Goal: Check status

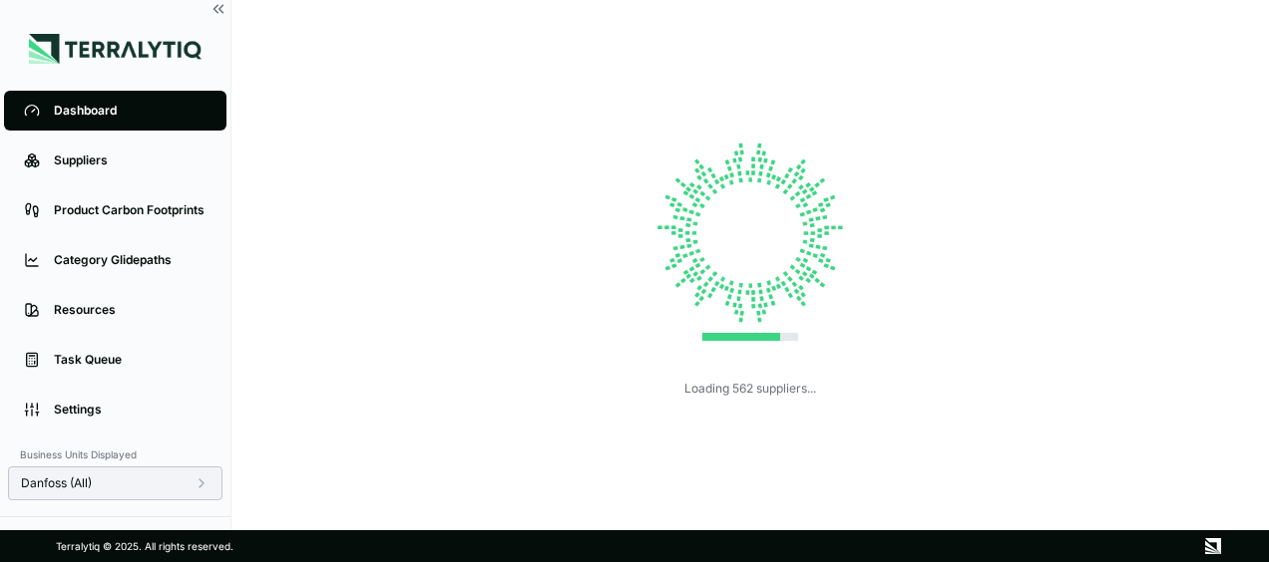
click at [88, 483] on span "Danfoss (All)" at bounding box center [56, 484] width 71 height 16
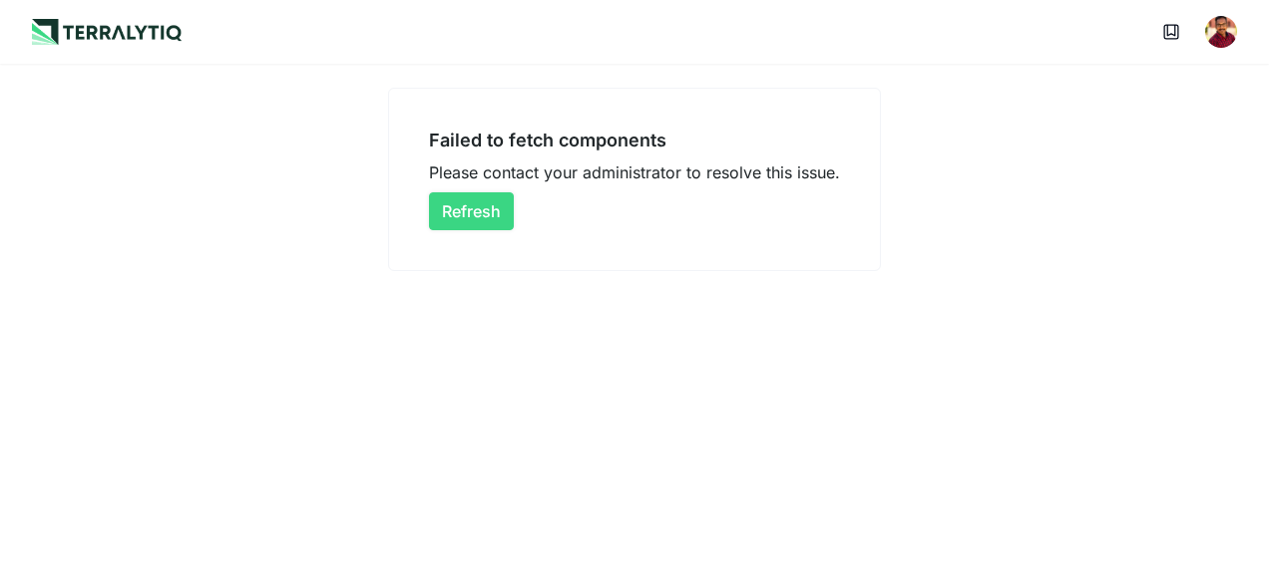
click at [459, 214] on button "Refresh" at bounding box center [471, 211] width 85 height 38
